Goal: Communication & Community: Participate in discussion

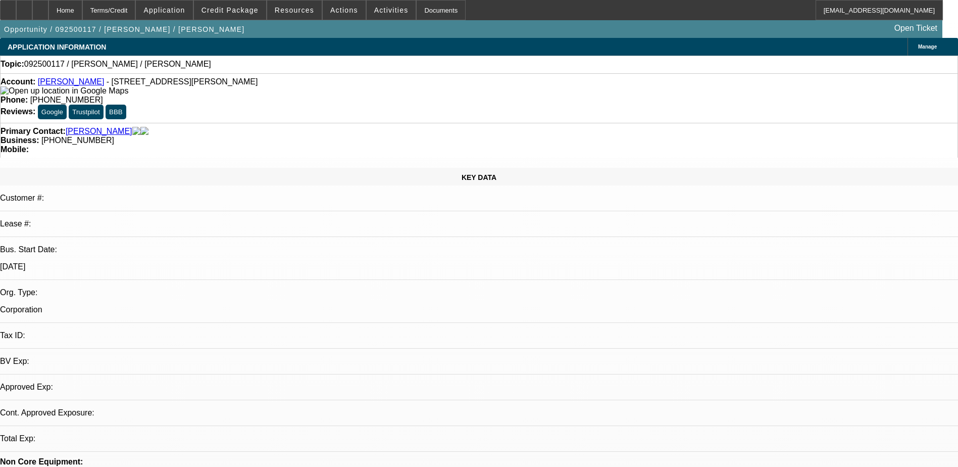
select select "0"
select select "2"
select select "0.1"
select select "4"
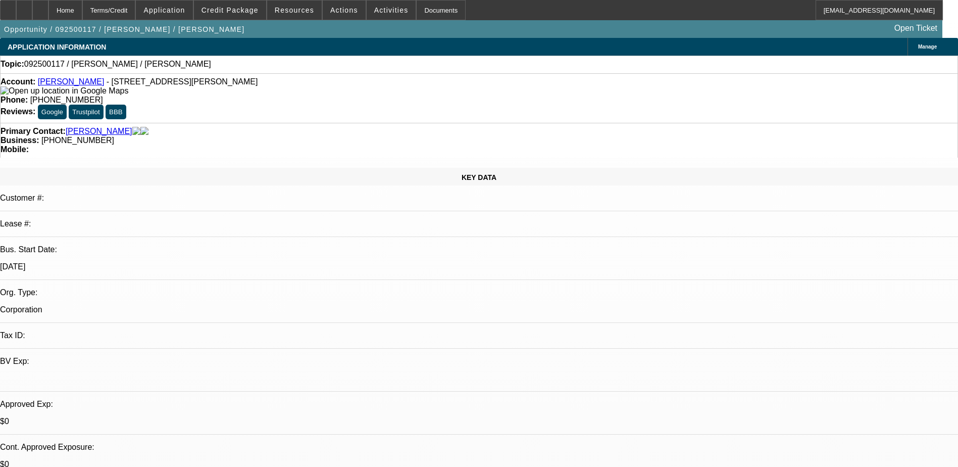
click at [68, 85] on link "[PERSON_NAME]" at bounding box center [71, 81] width 67 height 9
radio input "true"
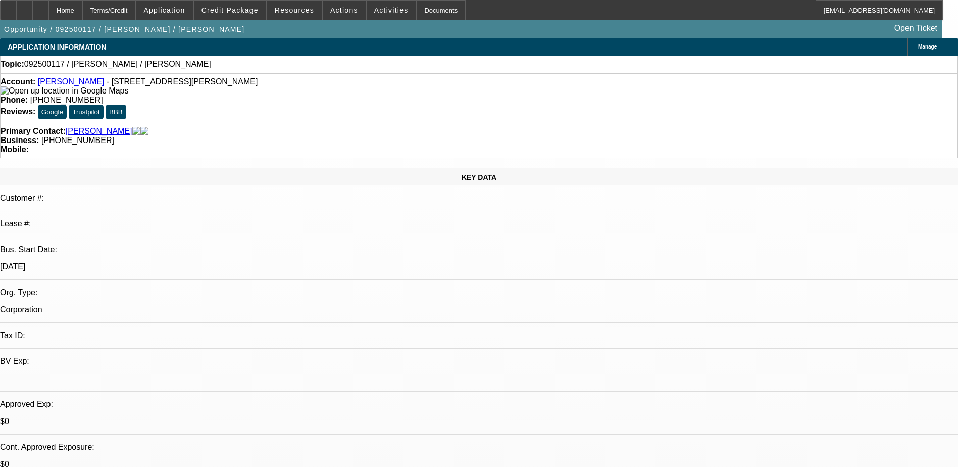
type textarea "TT [PERSON_NAME], same thing as before. He said he needs new bins as his are ge…"
radio input "true"
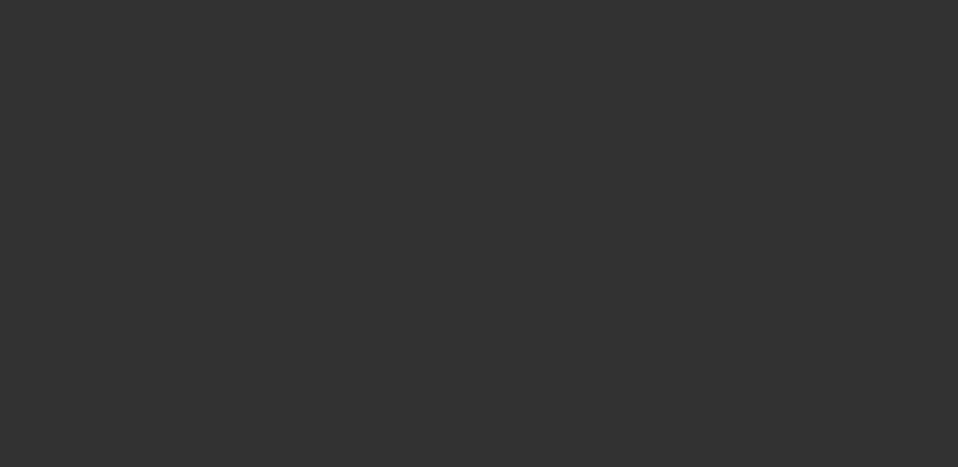
scroll to position [0, 0]
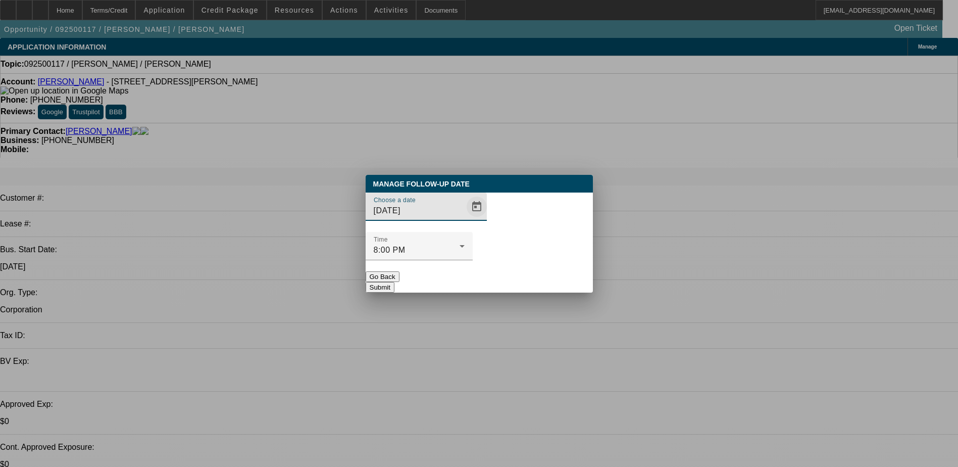
click at [465, 219] on span "Open calendar" at bounding box center [477, 206] width 24 height 24
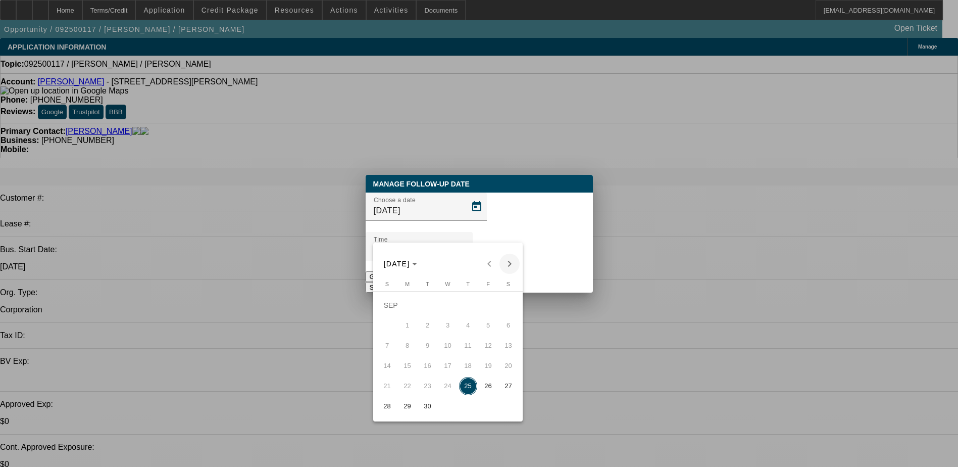
click at [512, 261] on span "Next month" at bounding box center [510, 264] width 20 height 20
drag, startPoint x: 409, startPoint y: 331, endPoint x: 406, endPoint y: 320, distance: 10.9
click at [409, 330] on span "6" at bounding box center [408, 325] width 18 height 18
type input "[DATE]"
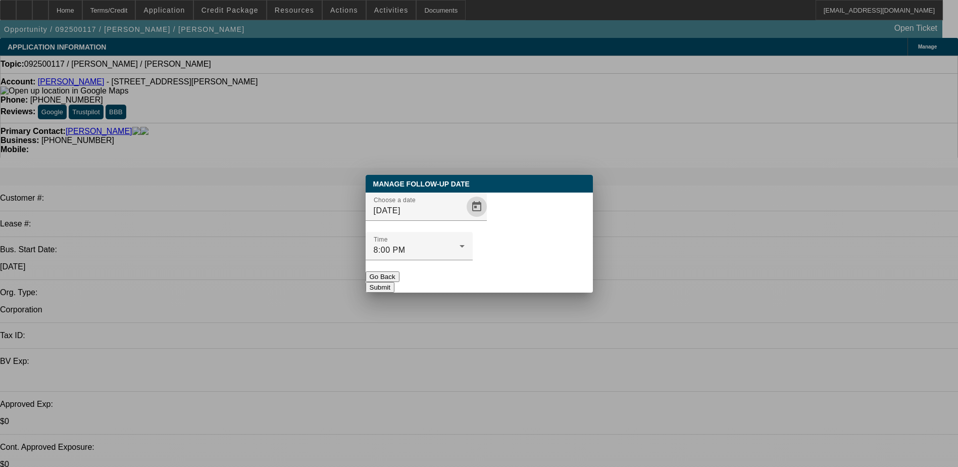
click at [394, 282] on button "Submit" at bounding box center [380, 287] width 29 height 11
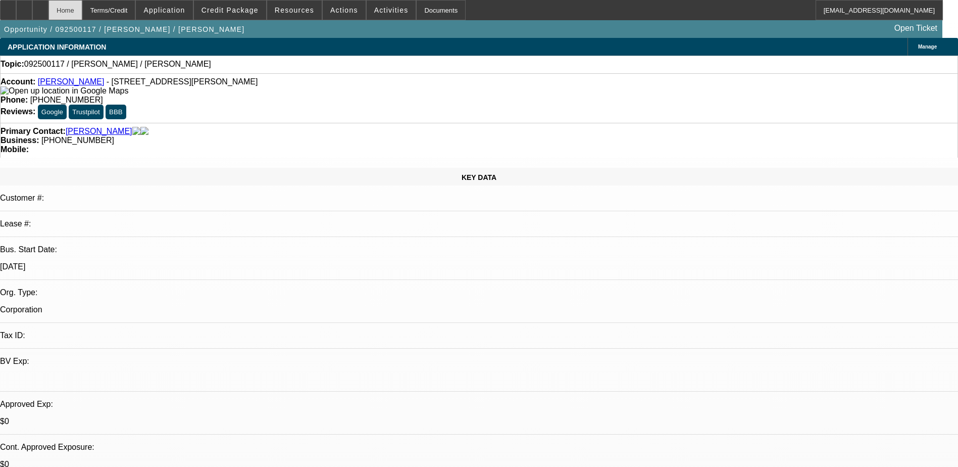
click at [82, 7] on div "Home" at bounding box center [65, 10] width 34 height 20
